Goal: Obtain resource: Download file/media

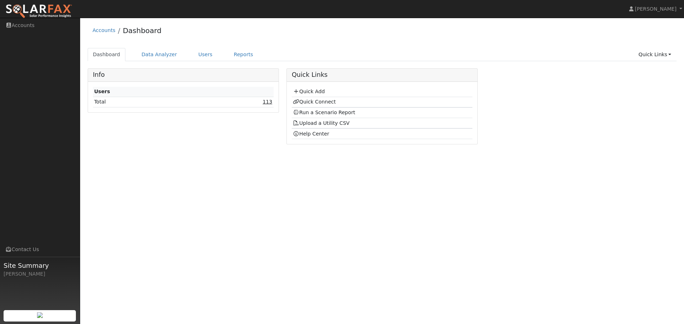
click at [267, 105] on link "113" at bounding box center [267, 102] width 10 height 6
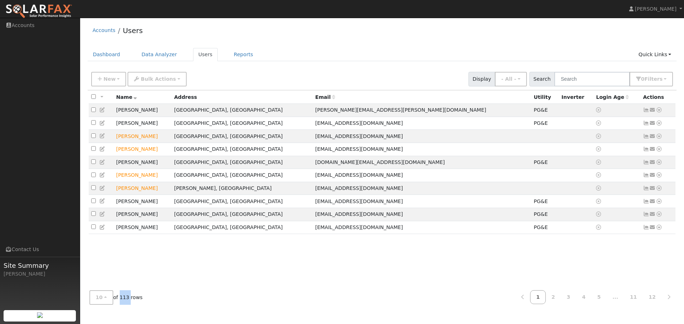
drag, startPoint x: 127, startPoint y: 297, endPoint x: 117, endPoint y: 297, distance: 9.6
click at [117, 297] on span "10 10 25 50 100 of 113 rows" at bounding box center [115, 298] width 53 height 15
click at [140, 293] on div "10 10 25 50 100 of 113 rows 1 2 3 4 5 ... 11 12" at bounding box center [382, 297] width 589 height 25
drag, startPoint x: 140, startPoint y: 298, endPoint x: 136, endPoint y: 302, distance: 5.3
click at [136, 302] on div "10 10 25 50 100 of 113 rows 1 2 3 4 5 ... 11 12" at bounding box center [382, 297] width 589 height 25
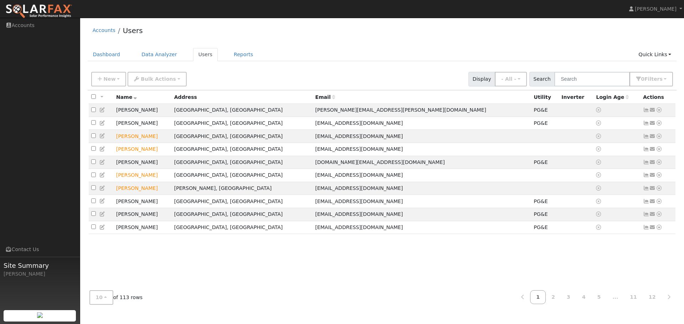
click at [141, 302] on div "10 10 25 50 100 of 113 rows 1 2 3 4 5 ... 11 12" at bounding box center [382, 297] width 589 height 25
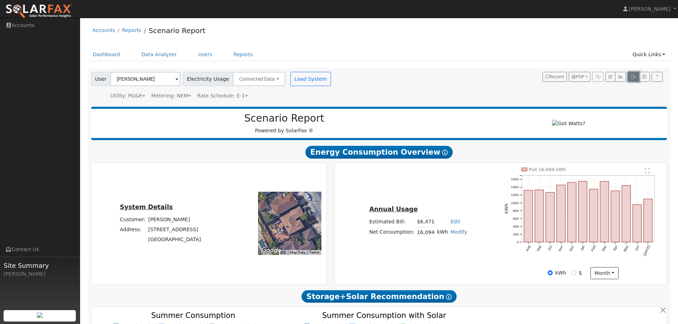
click at [633, 78] on icon "button" at bounding box center [633, 77] width 5 height 4
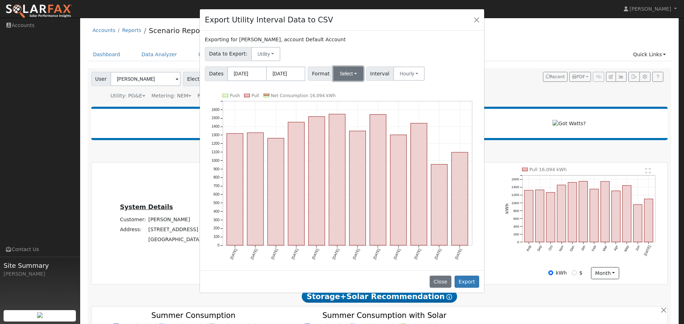
click at [347, 72] on button "Select" at bounding box center [348, 74] width 30 height 14
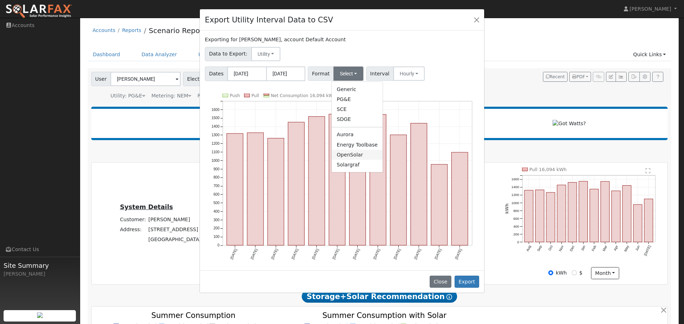
click at [349, 155] on link "OpenSolar" at bounding box center [356, 155] width 51 height 10
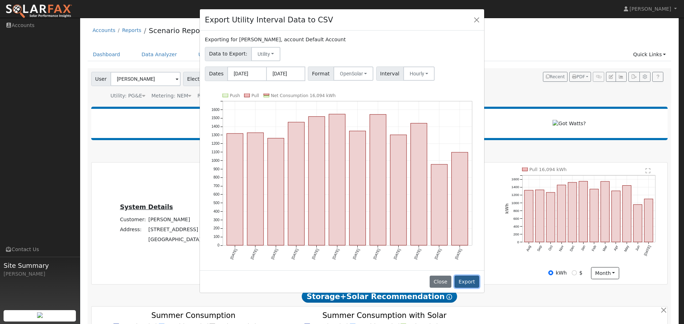
click at [468, 281] on button "Export" at bounding box center [466, 282] width 25 height 12
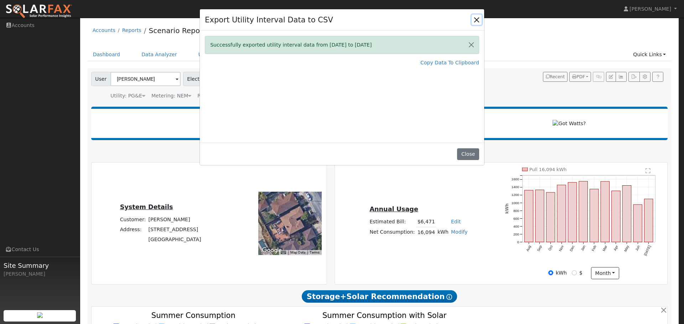
click at [479, 23] on button "Close" at bounding box center [476, 20] width 10 height 10
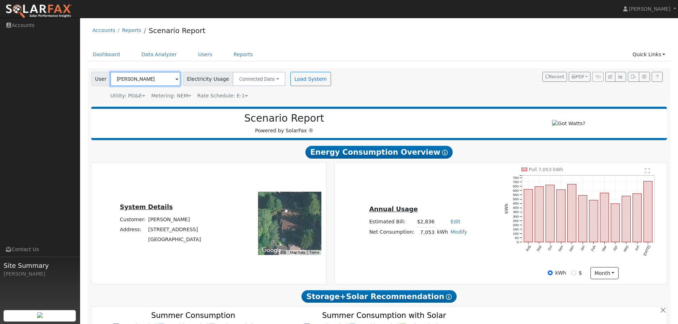
click at [165, 79] on input "Jafer Rizvi" at bounding box center [145, 79] width 70 height 14
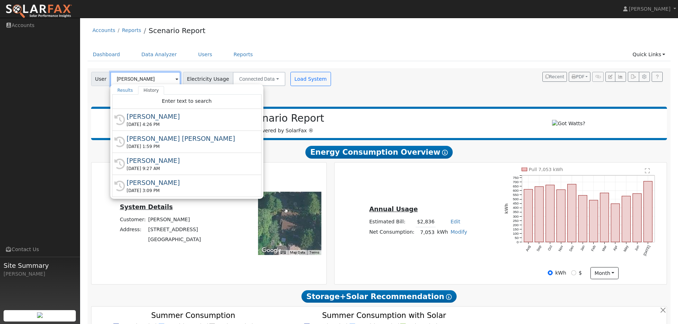
click at [165, 79] on input "Jafer Rizvi" at bounding box center [145, 79] width 70 height 14
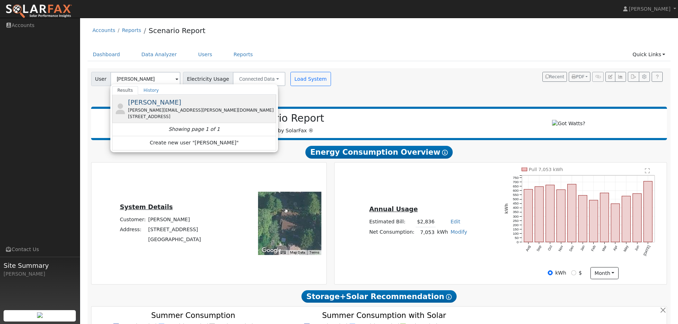
click at [152, 103] on span "Joseph Rabbitt" at bounding box center [154, 102] width 53 height 7
type input "Joseph Rabbitt"
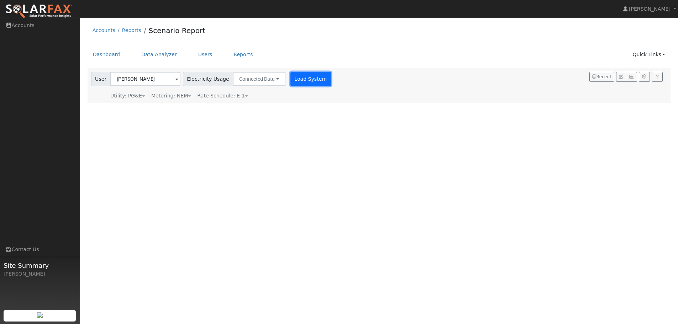
click at [308, 84] on button "Load System" at bounding box center [311, 79] width 41 height 14
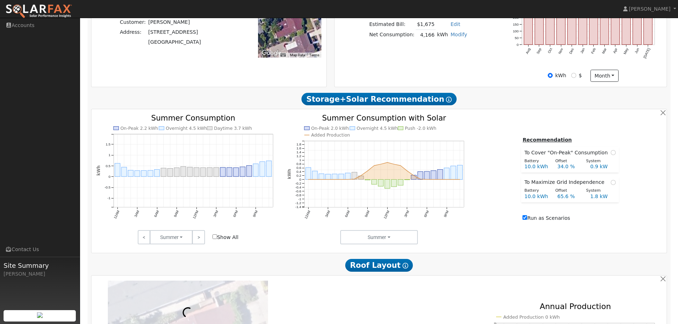
scroll to position [214, 0]
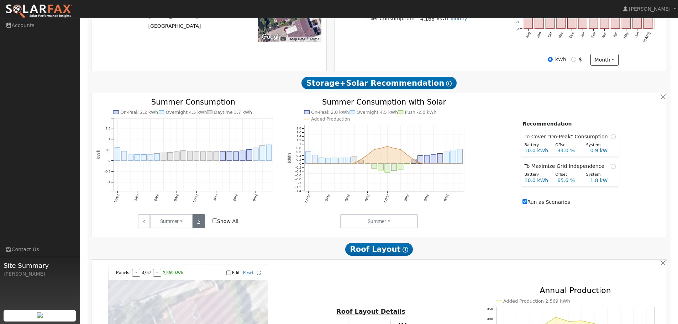
click at [198, 226] on link ">" at bounding box center [198, 221] width 12 height 14
click at [201, 223] on link ">" at bounding box center [198, 221] width 12 height 14
click at [198, 226] on link ">" at bounding box center [198, 221] width 12 height 14
